Goal: Task Accomplishment & Management: Manage account settings

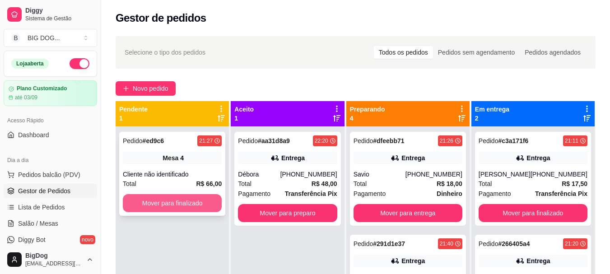
click at [179, 200] on button "Mover para finalizado" at bounding box center [172, 203] width 99 height 18
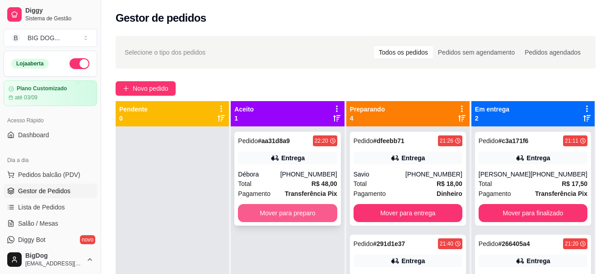
click at [269, 204] on button "Mover para preparo" at bounding box center [287, 213] width 99 height 18
click at [311, 207] on button "Mover para preparo" at bounding box center [287, 213] width 99 height 18
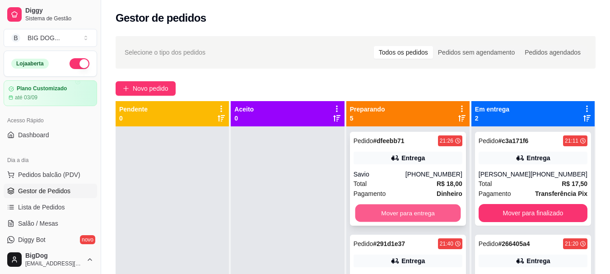
click at [384, 211] on button "Mover para entrega" at bounding box center [408, 214] width 106 height 18
click at [384, 211] on button "Mover para entrega" at bounding box center [408, 213] width 109 height 18
click at [384, 211] on button "Mover para entrega" at bounding box center [408, 214] width 106 height 18
click at [384, 211] on button "Mover para entrega" at bounding box center [408, 213] width 109 height 18
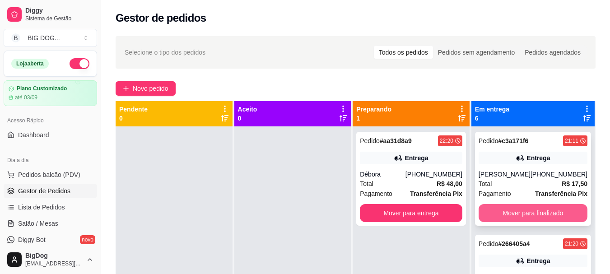
click at [524, 215] on button "Mover para finalizado" at bounding box center [533, 213] width 109 height 18
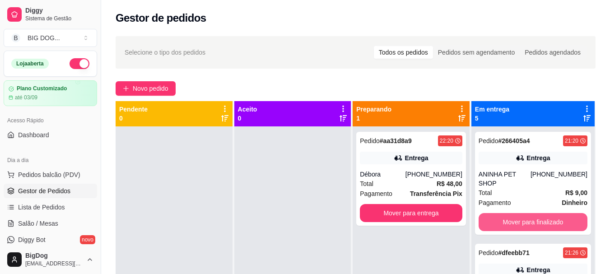
click at [524, 215] on button "Mover para finalizado" at bounding box center [533, 222] width 109 height 18
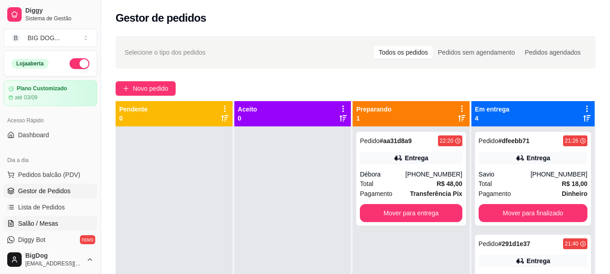
click at [48, 221] on span "Salão / Mesas" at bounding box center [38, 223] width 40 height 9
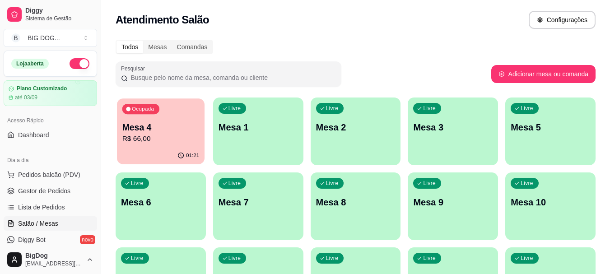
click at [136, 130] on p "Mesa 4" at bounding box center [160, 127] width 77 height 12
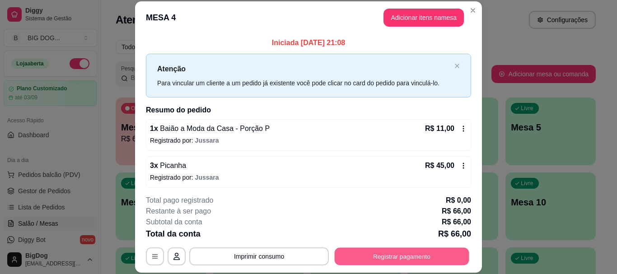
click at [364, 255] on button "Registrar pagamento" at bounding box center [402, 257] width 135 height 18
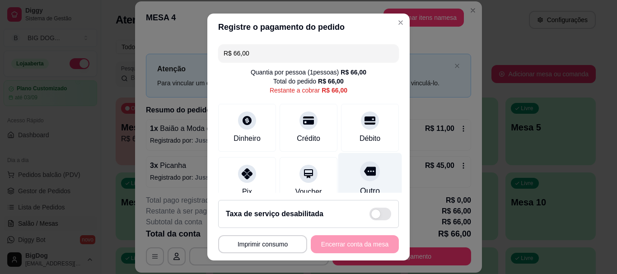
click at [364, 167] on icon at bounding box center [370, 172] width 12 height 12
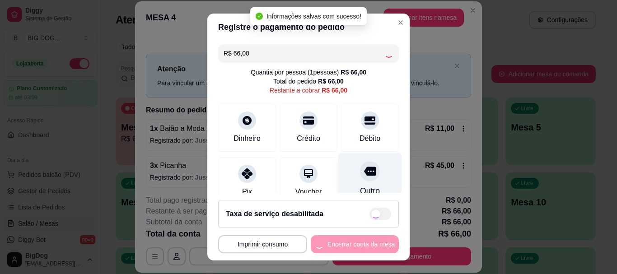
type input "R$ 0,00"
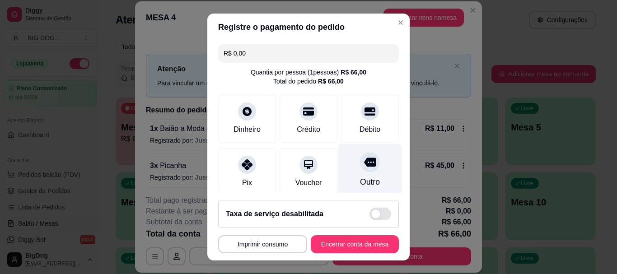
click at [364, 167] on icon at bounding box center [370, 162] width 12 height 9
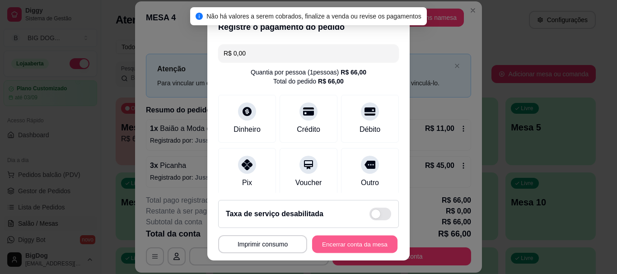
click at [342, 240] on button "Encerrar conta da mesa" at bounding box center [354, 244] width 85 height 18
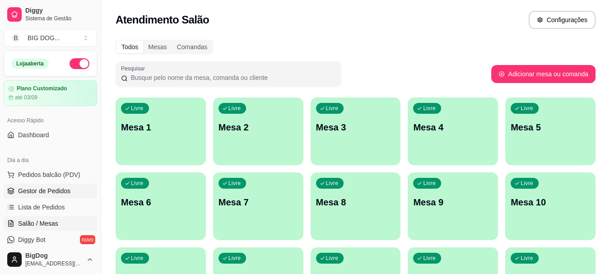
click at [42, 190] on span "Gestor de Pedidos" at bounding box center [44, 190] width 52 height 9
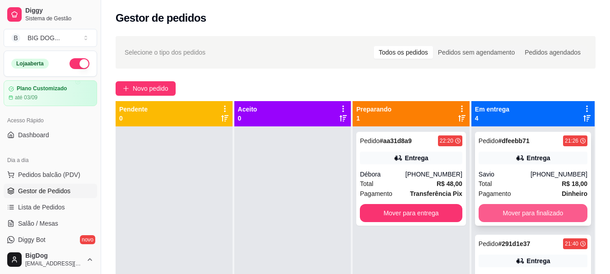
click at [535, 216] on button "Mover para finalizado" at bounding box center [533, 213] width 109 height 18
click at [535, 216] on button "Mover para finalizado" at bounding box center [533, 214] width 106 height 18
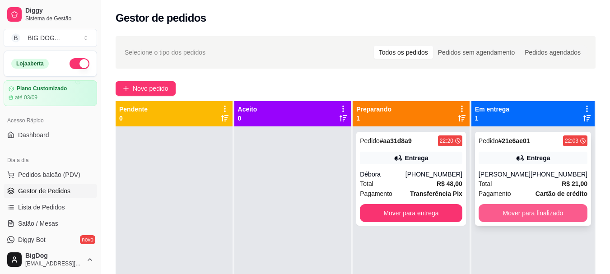
click at [536, 216] on button "Mover para finalizado" at bounding box center [533, 213] width 109 height 18
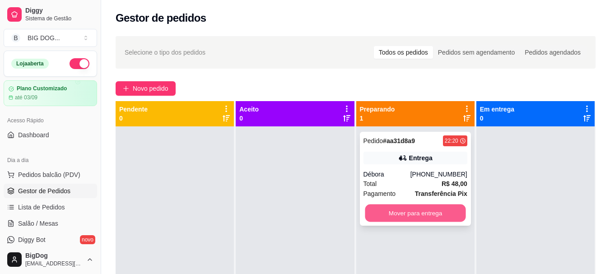
click at [434, 209] on button "Mover para entrega" at bounding box center [415, 214] width 101 height 18
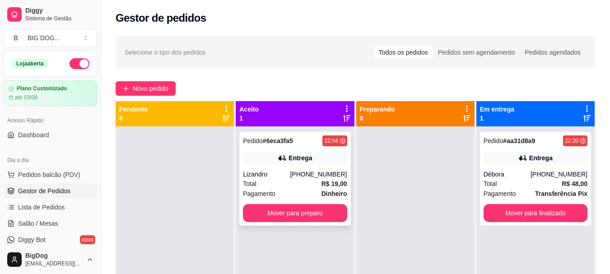
click at [329, 172] on div "[PHONE_NUMBER]" at bounding box center [318, 174] width 57 height 9
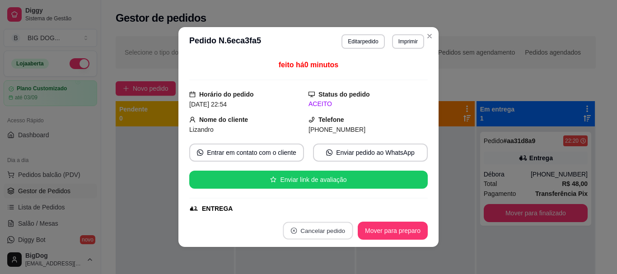
click at [326, 226] on button "Cancelar pedido" at bounding box center [318, 231] width 70 height 18
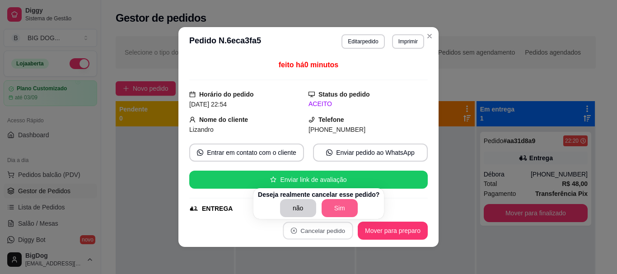
click at [335, 206] on button "Sim" at bounding box center [339, 208] width 36 height 18
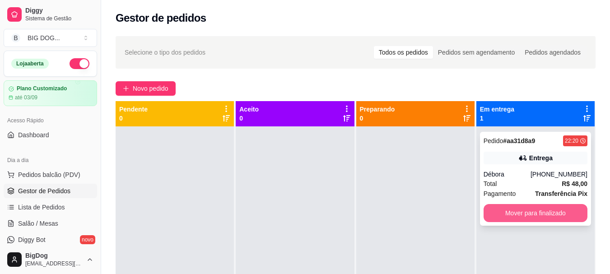
click at [503, 213] on button "Mover para finalizado" at bounding box center [536, 213] width 104 height 18
